Goal: Information Seeking & Learning: Learn about a topic

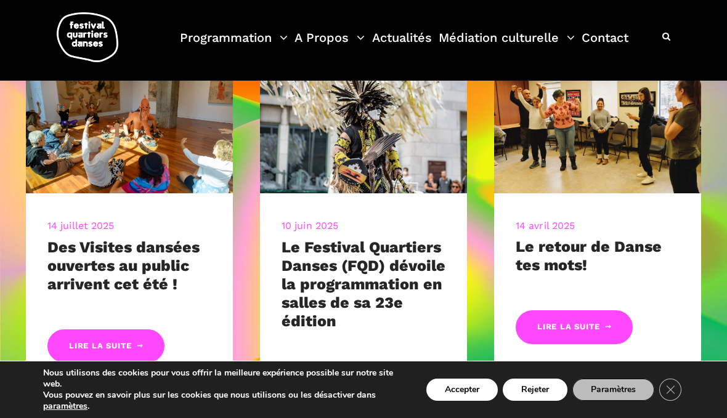
scroll to position [456, 0]
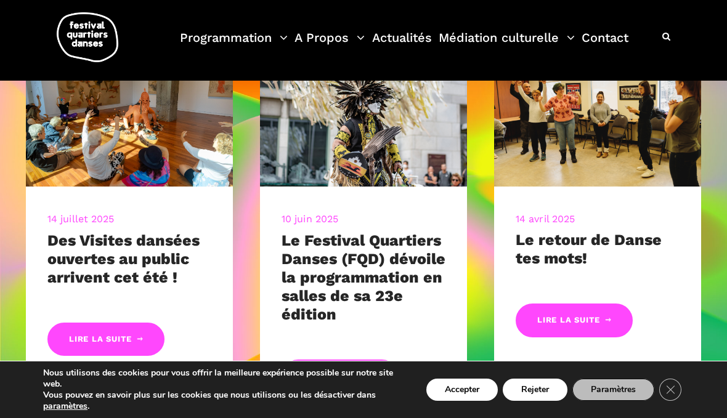
click at [350, 366] on link "Lire la suite" at bounding box center [339, 377] width 117 height 34
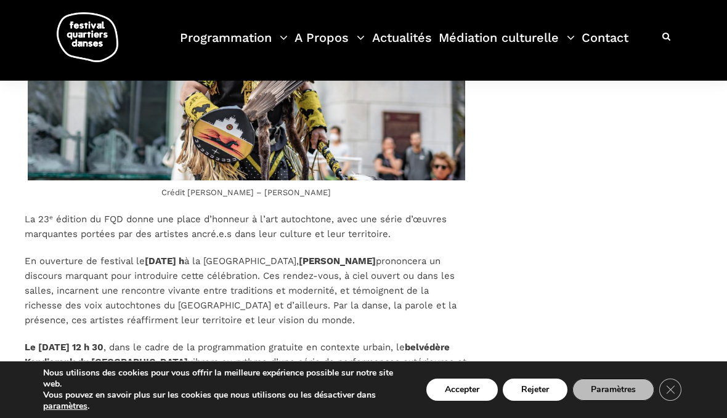
scroll to position [1470, 0]
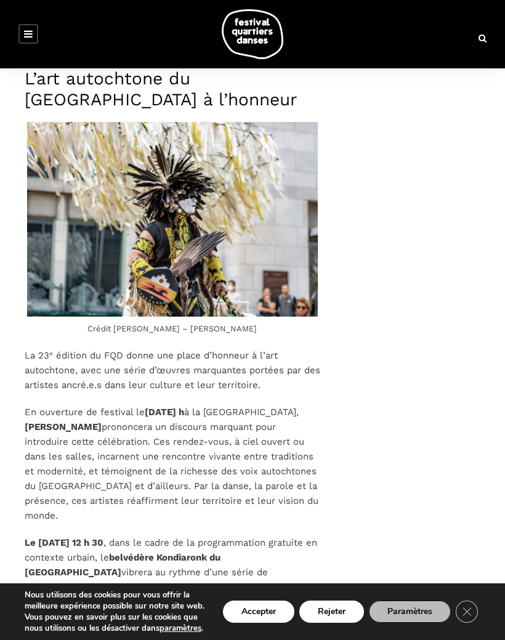
scroll to position [1526, 0]
copy p "belvédère Kondiaronk du Mont-Royal"
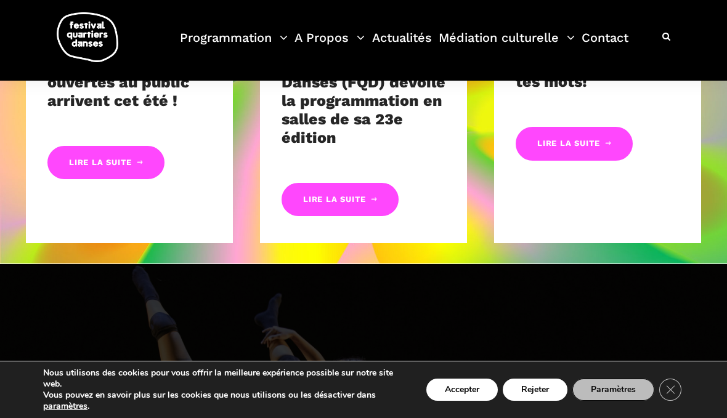
scroll to position [611, 0]
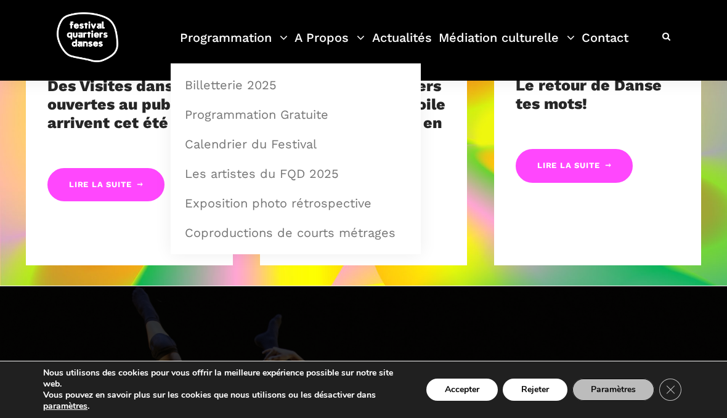
click at [283, 41] on link "Programmation" at bounding box center [234, 45] width 108 height 36
click at [316, 113] on link "Programmation Gratuite" at bounding box center [295, 114] width 237 height 28
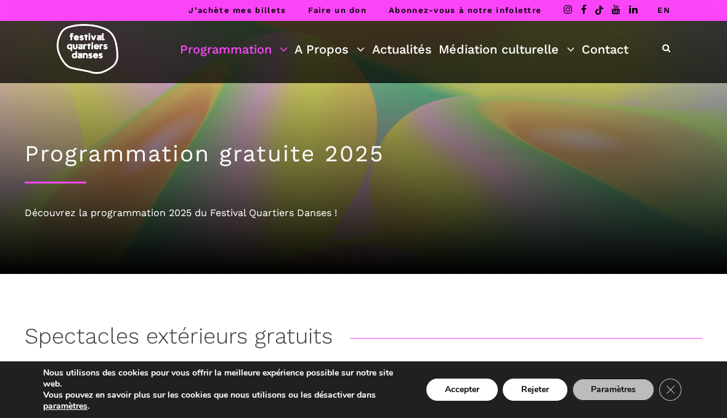
click at [471, 392] on button "Accepter" at bounding box center [461, 390] width 71 height 22
